Goal: Entertainment & Leisure: Consume media (video, audio)

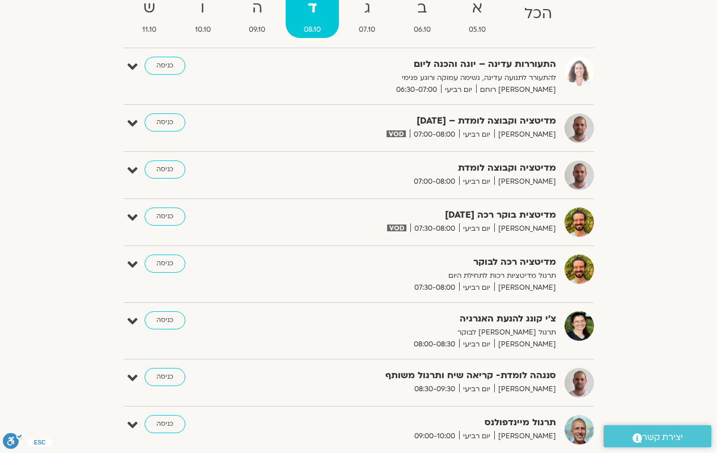
scroll to position [113, 0]
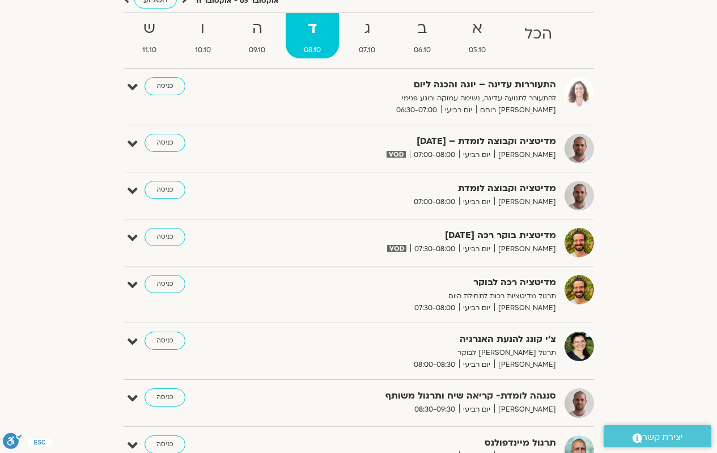
drag, startPoint x: 400, startPoint y: 178, endPoint x: 376, endPoint y: 200, distance: 32.9
click at [172, 143] on link "כניסה" at bounding box center [165, 143] width 41 height 18
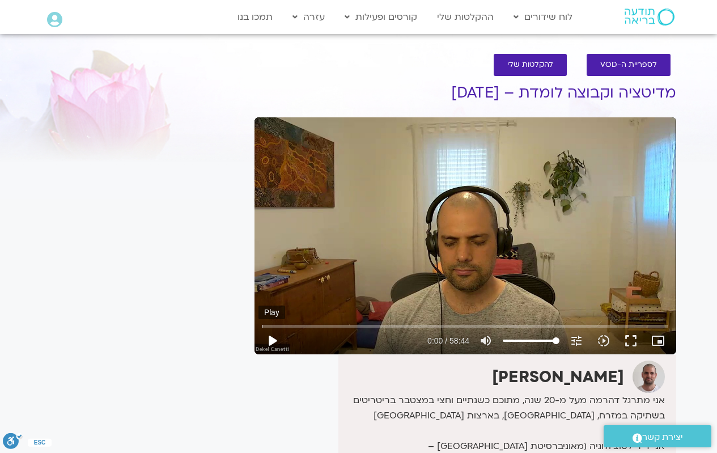
click at [273, 349] on button "play_arrow" at bounding box center [272, 340] width 27 height 27
click at [630, 344] on button "fullscreen" at bounding box center [630, 340] width 27 height 27
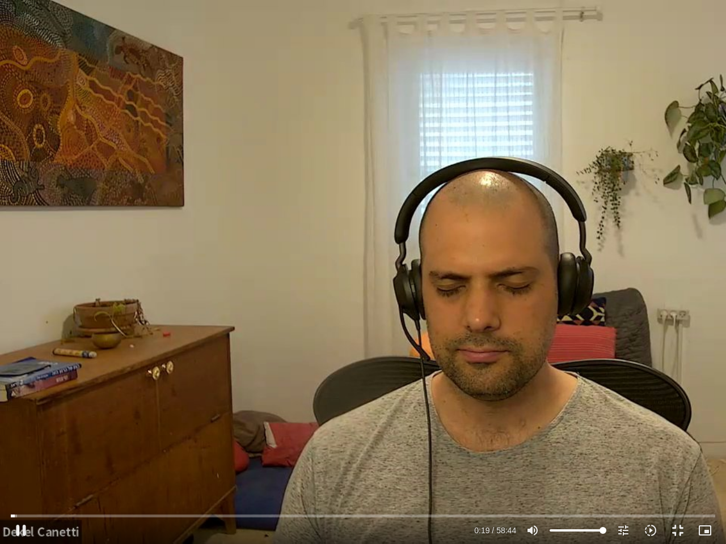
type input "19.579707"
